Goal: Task Accomplishment & Management: Manage account settings

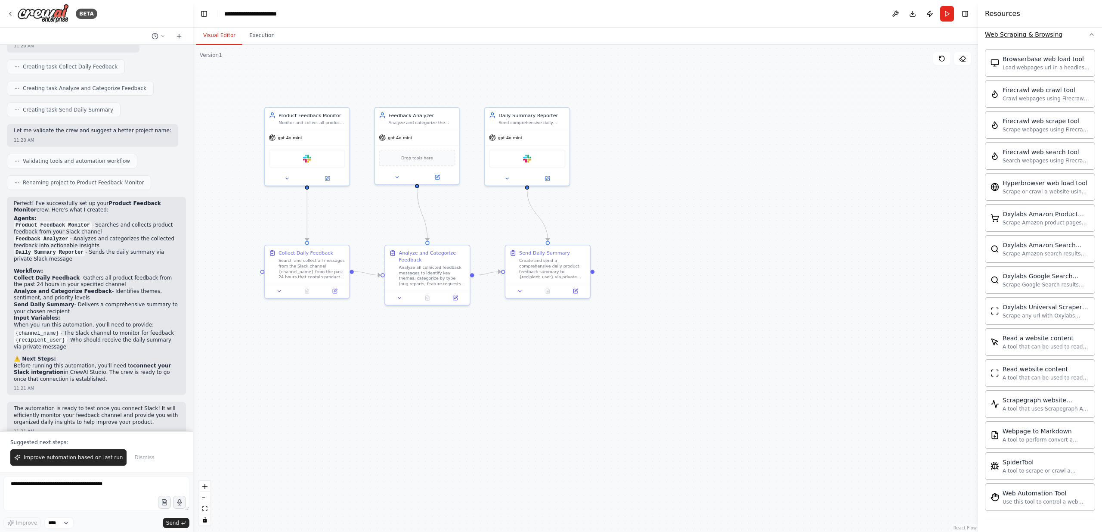
click at [1093, 36] on icon "button" at bounding box center [1091, 34] width 7 height 7
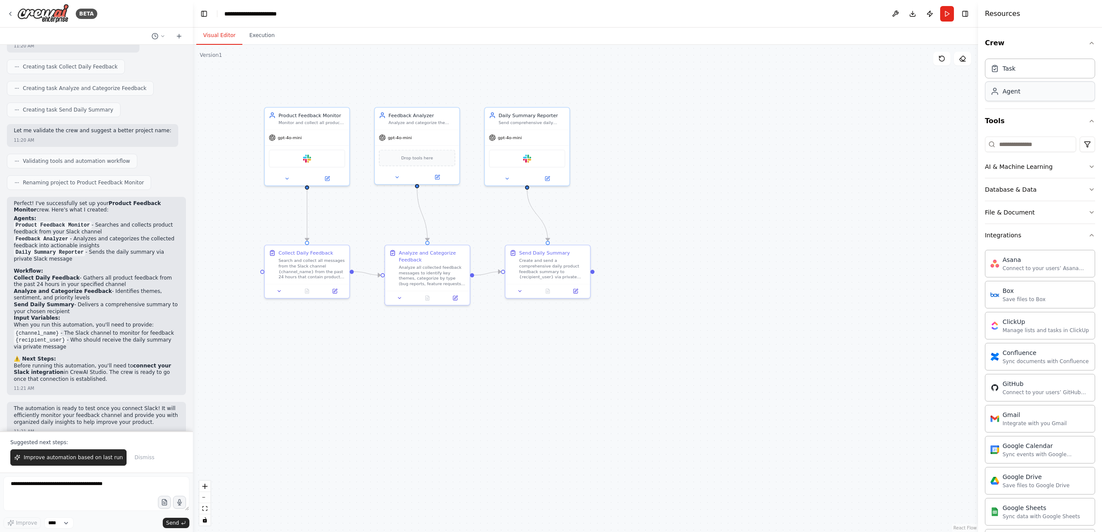
click at [1033, 96] on div "Agent" at bounding box center [1040, 91] width 110 height 20
click at [517, 139] on div "gpt-4o-mini" at bounding box center [505, 136] width 33 height 7
click at [702, 181] on div "gpt-4o-mini" at bounding box center [713, 177] width 85 height 15
click at [736, 217] on button at bounding box center [732, 217] width 39 height 8
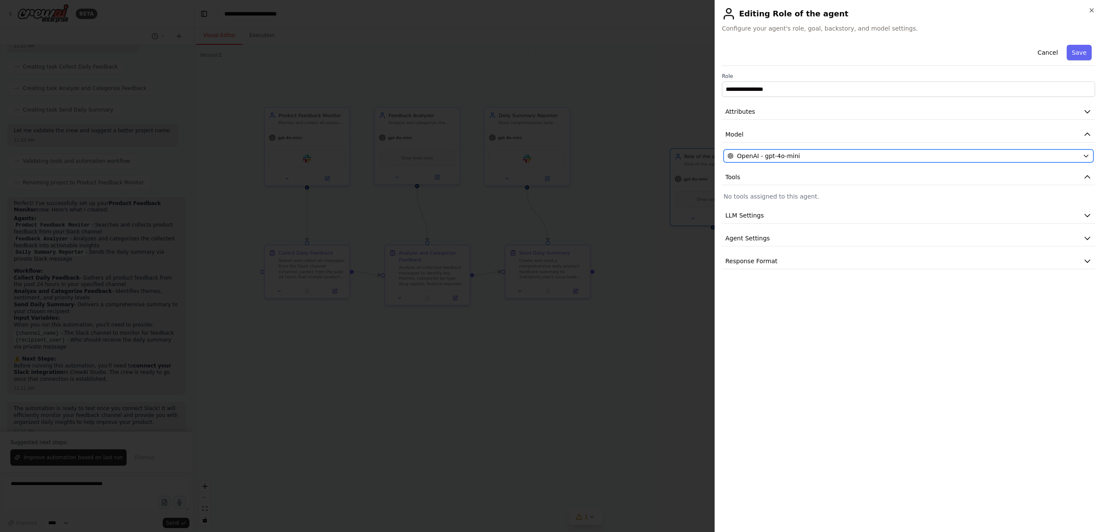
click at [812, 157] on div "OpenAI - gpt-4o-mini" at bounding box center [904, 156] width 352 height 9
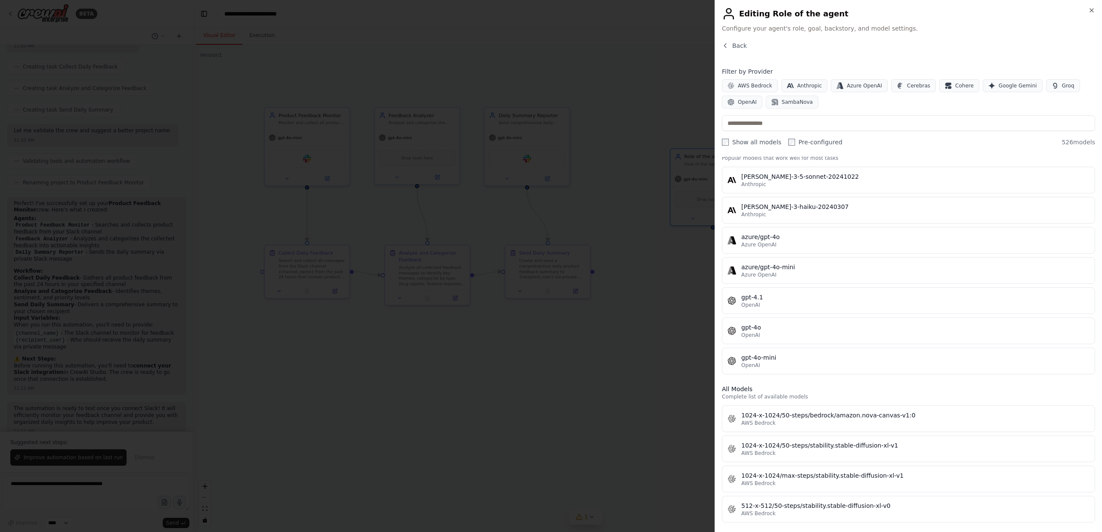
scroll to position [19, 0]
click at [770, 215] on div "Anthropic" at bounding box center [915, 213] width 348 height 7
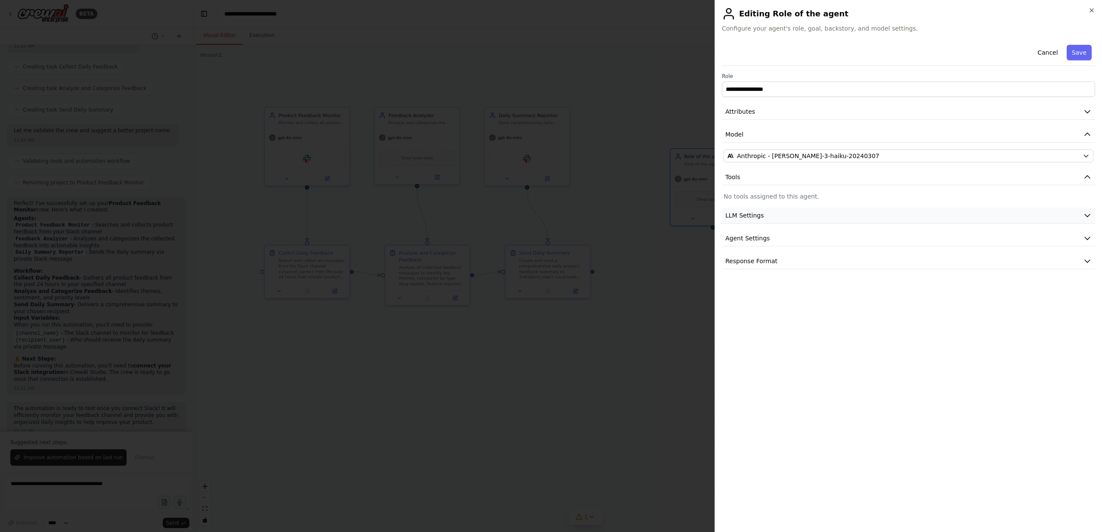
click at [833, 221] on button "LLM Settings" at bounding box center [908, 216] width 373 height 16
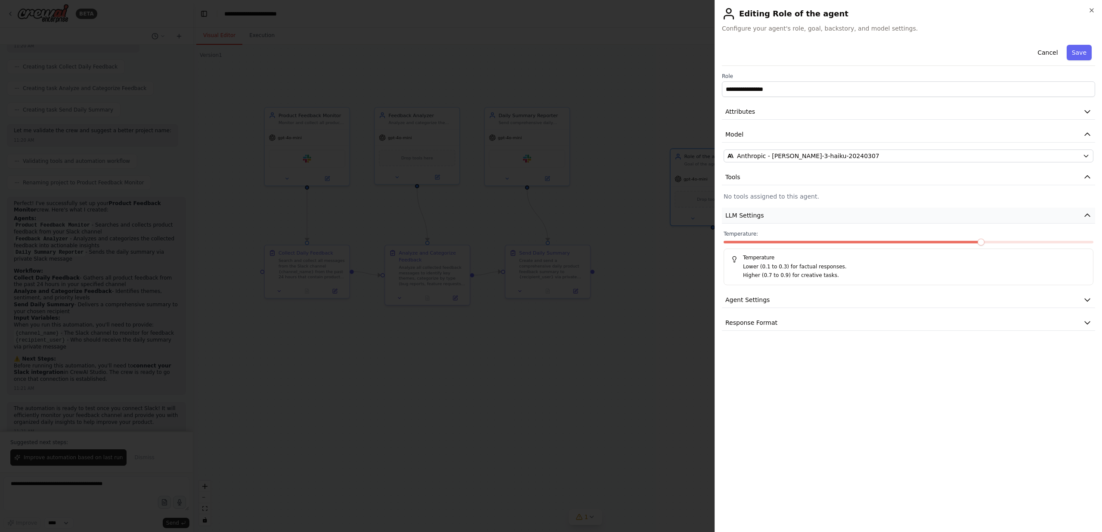
click at [833, 221] on button "LLM Settings" at bounding box center [908, 216] width 373 height 16
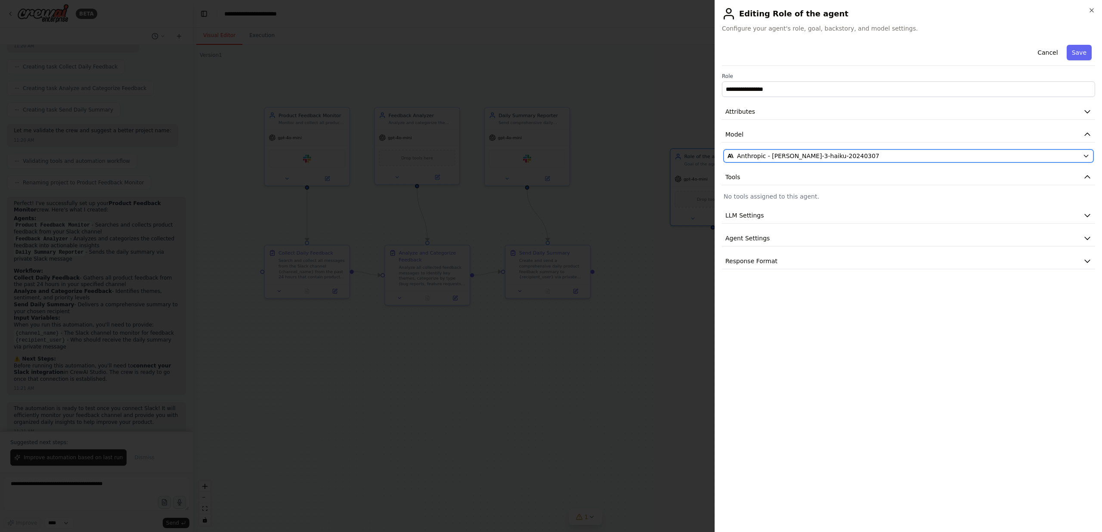
click at [871, 156] on div "Anthropic - claude-3-haiku-20240307" at bounding box center [904, 156] width 352 height 9
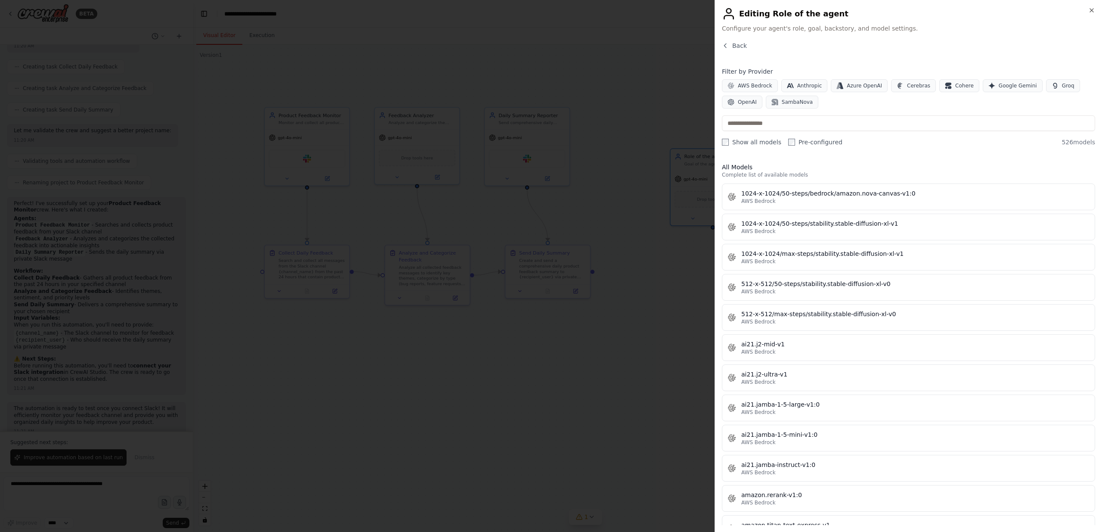
scroll to position [0, 0]
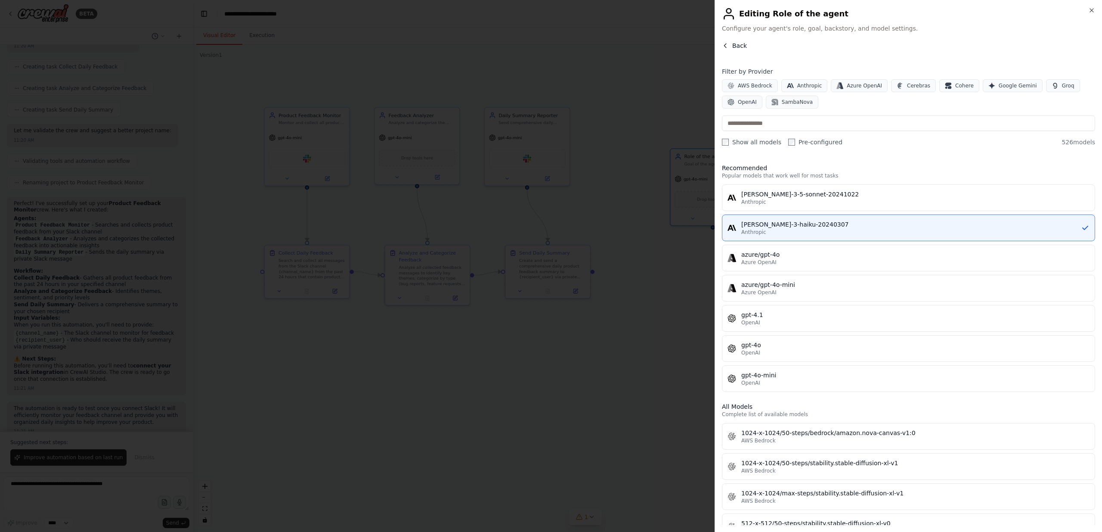
click at [737, 48] on span "Back" at bounding box center [739, 45] width 15 height 9
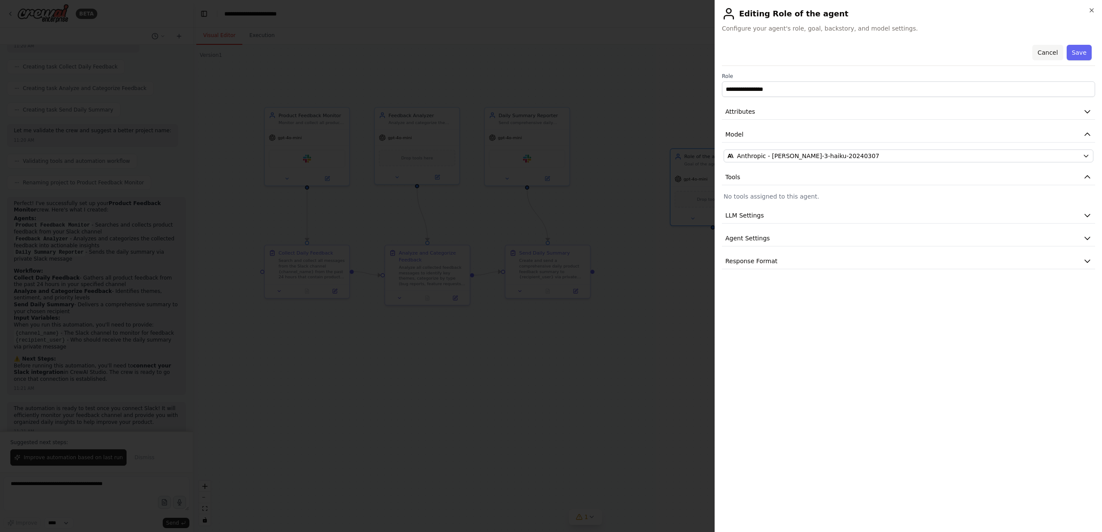
click at [1047, 56] on button "Cancel" at bounding box center [1047, 52] width 31 height 15
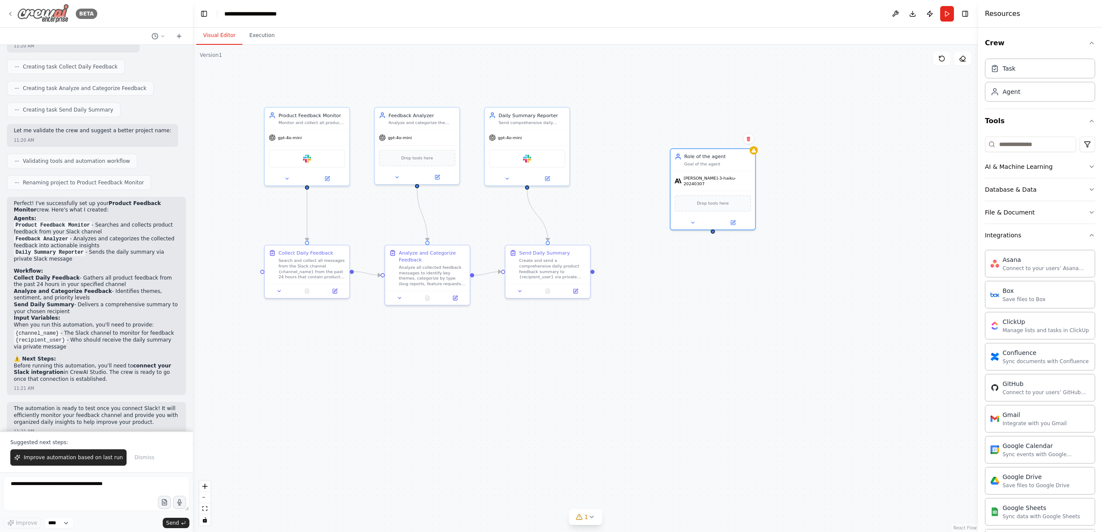
click at [12, 13] on icon at bounding box center [10, 13] width 7 height 7
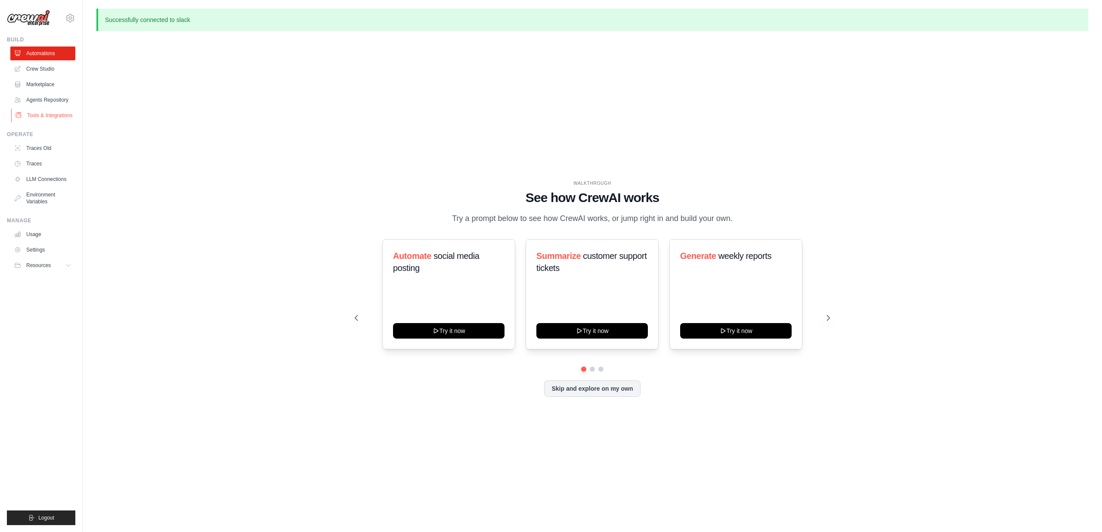
click at [43, 111] on link "Tools & Integrations" at bounding box center [43, 115] width 65 height 14
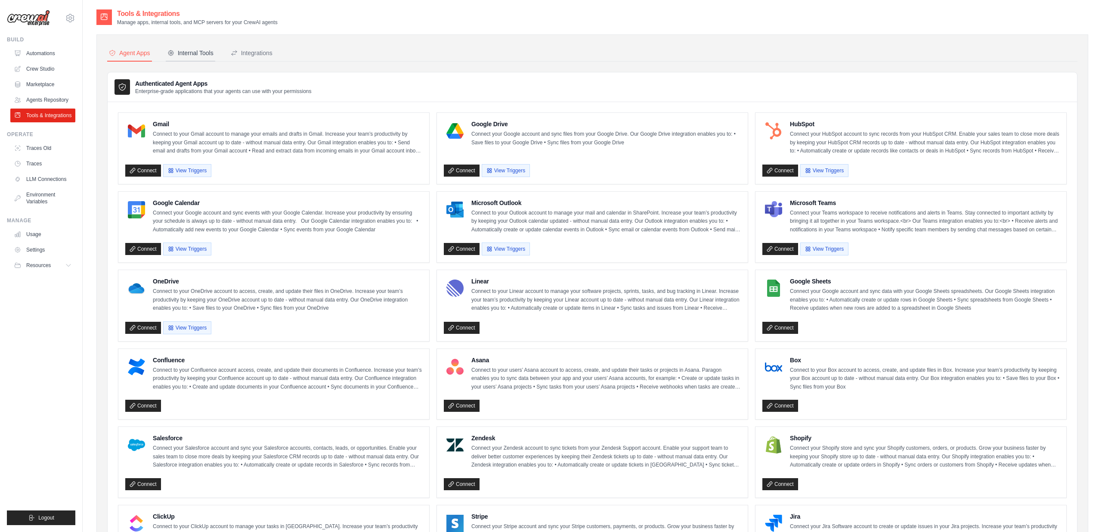
click at [189, 52] on div "Internal Tools" at bounding box center [190, 53] width 46 height 9
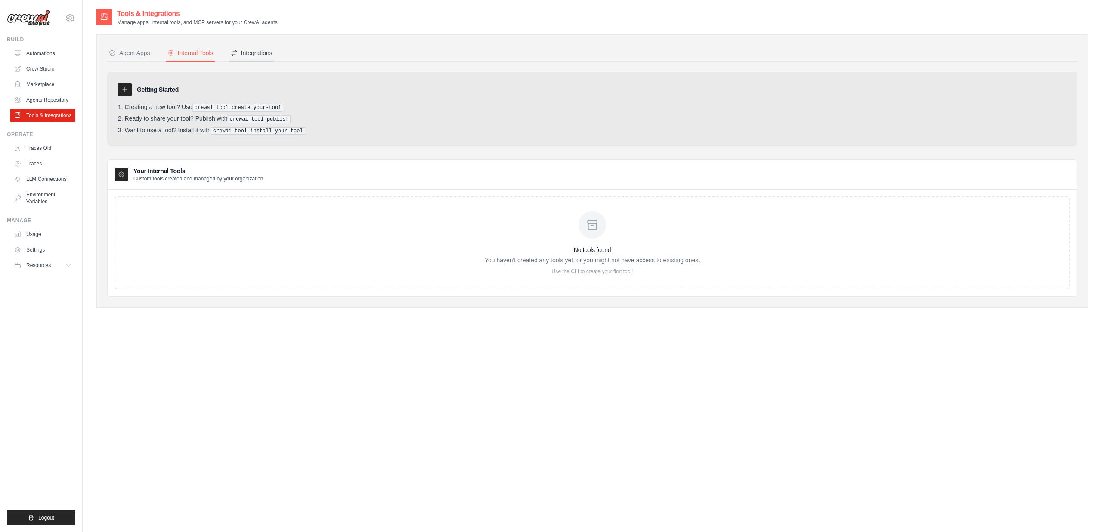
click at [250, 54] on div "Integrations" at bounding box center [252, 53] width 42 height 9
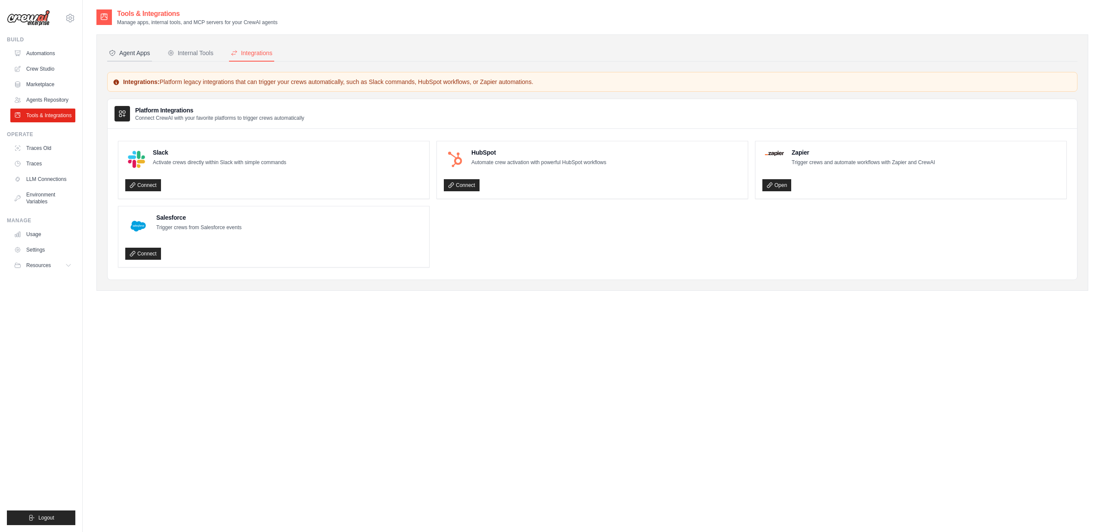
click at [121, 51] on div "Agent Apps" at bounding box center [129, 53] width 41 height 9
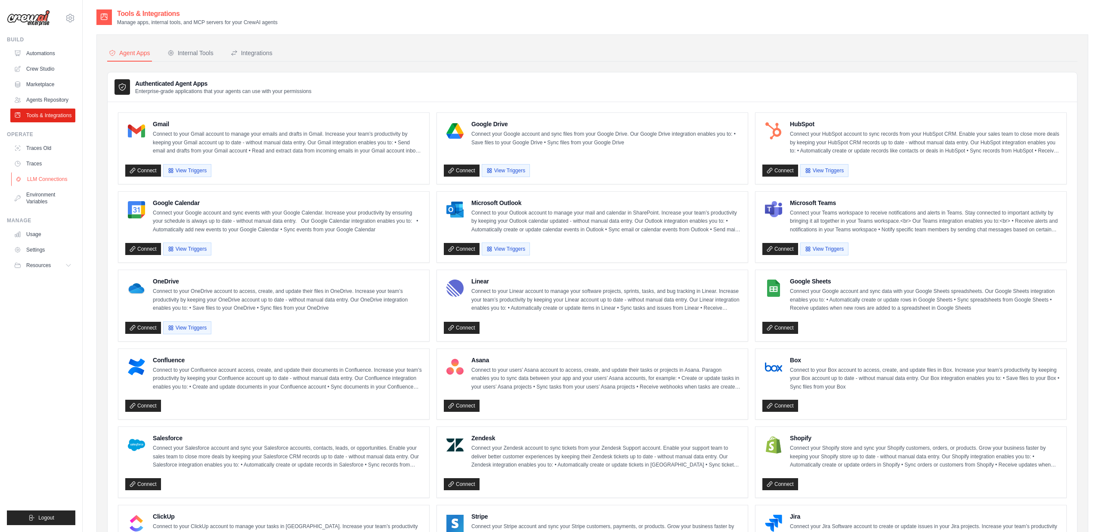
click at [53, 176] on link "LLM Connections" at bounding box center [43, 179] width 65 height 14
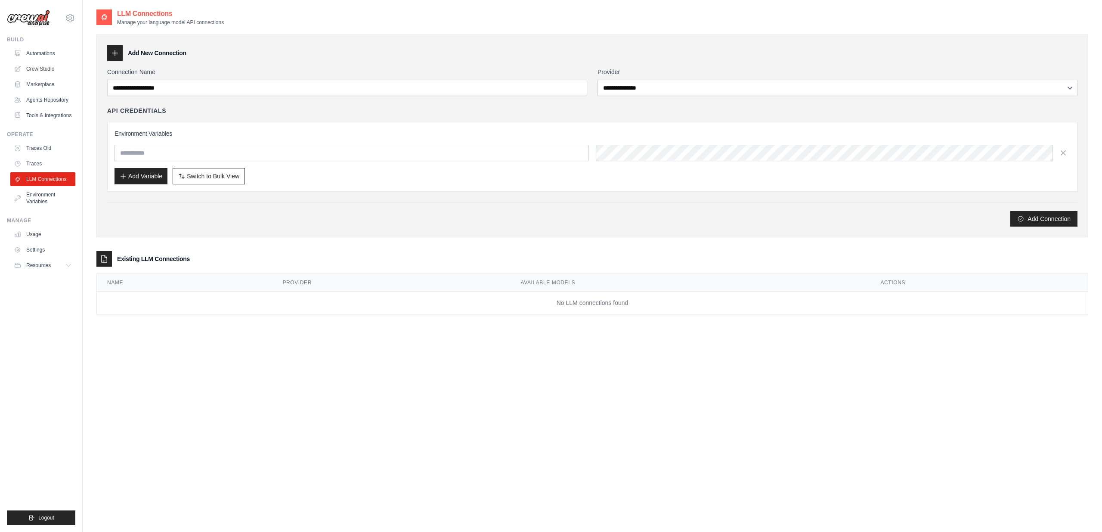
click at [115, 51] on icon at bounding box center [115, 53] width 9 height 9
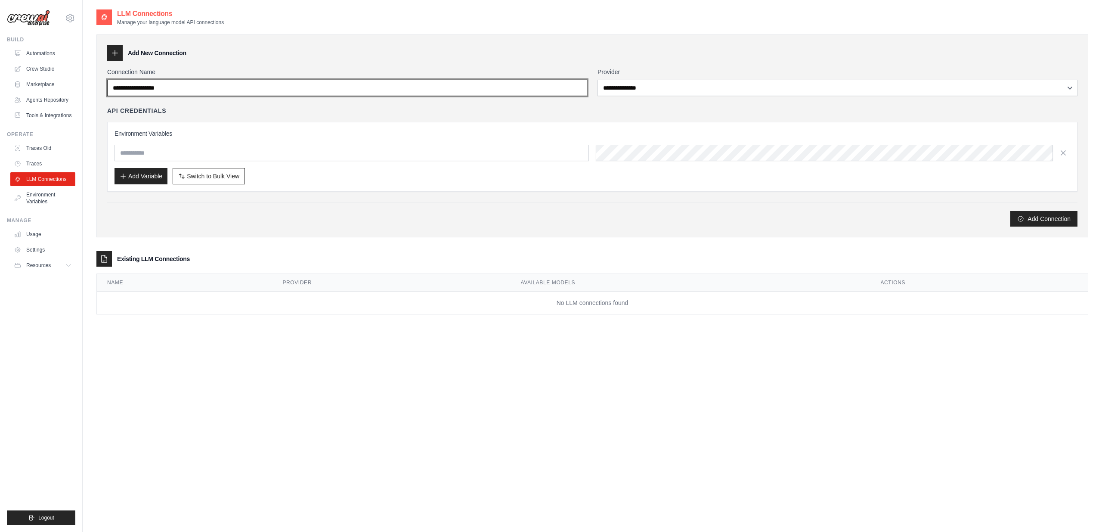
click at [193, 92] on input "Connection Name" at bounding box center [347, 88] width 480 height 16
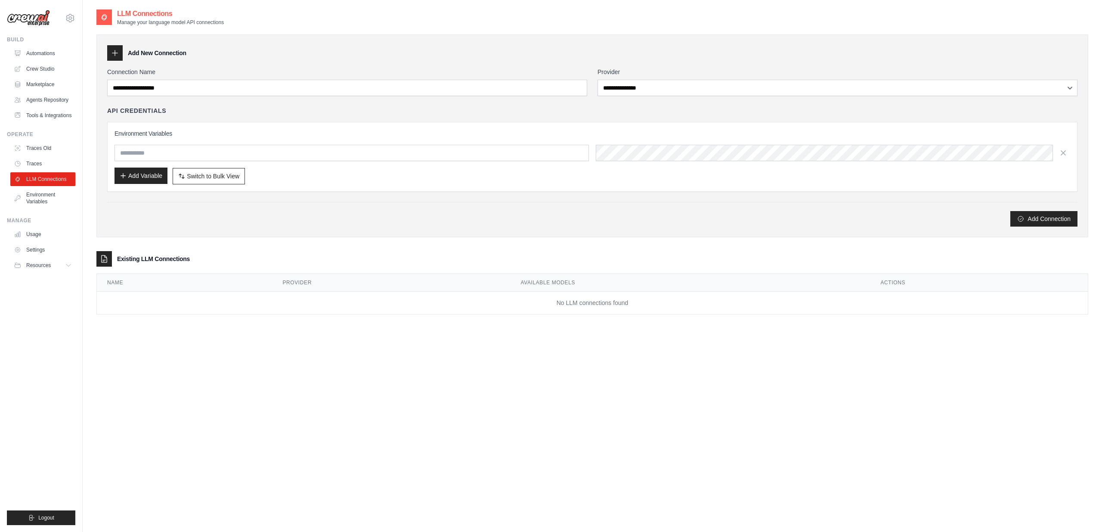
click at [139, 182] on button "Add Variable" at bounding box center [141, 175] width 53 height 16
click at [138, 176] on button "Add Variable" at bounding box center [141, 175] width 53 height 16
click at [161, 153] on input "text" at bounding box center [352, 153] width 474 height 16
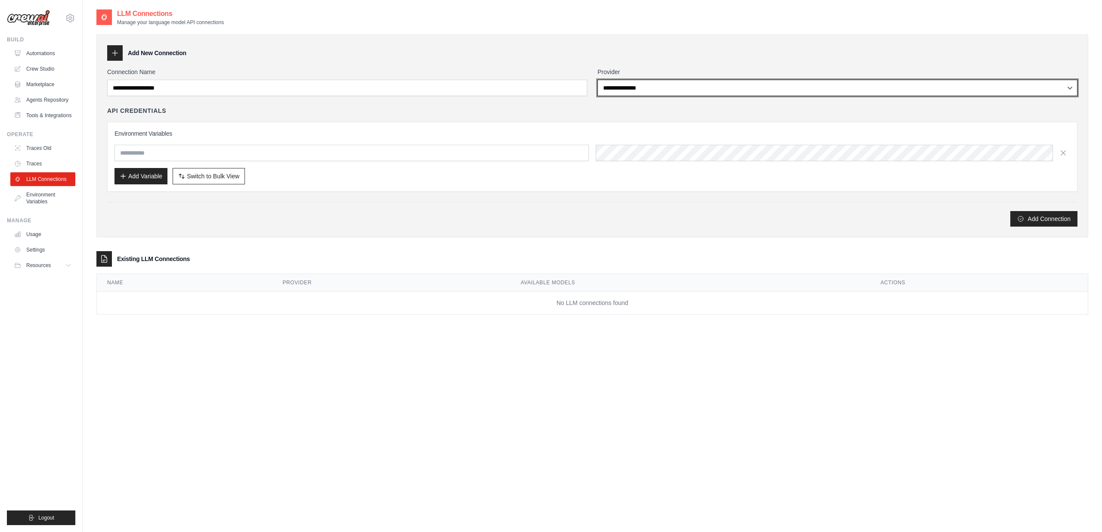
click at [706, 85] on select "**********" at bounding box center [838, 88] width 480 height 16
